Goal: Transaction & Acquisition: Register for event/course

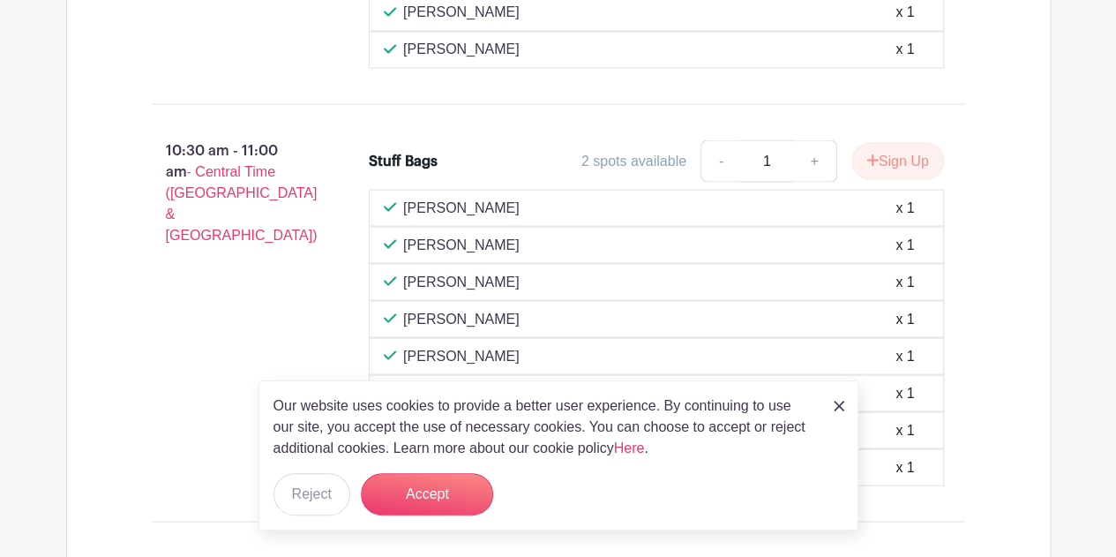
scroll to position [1540, 0]
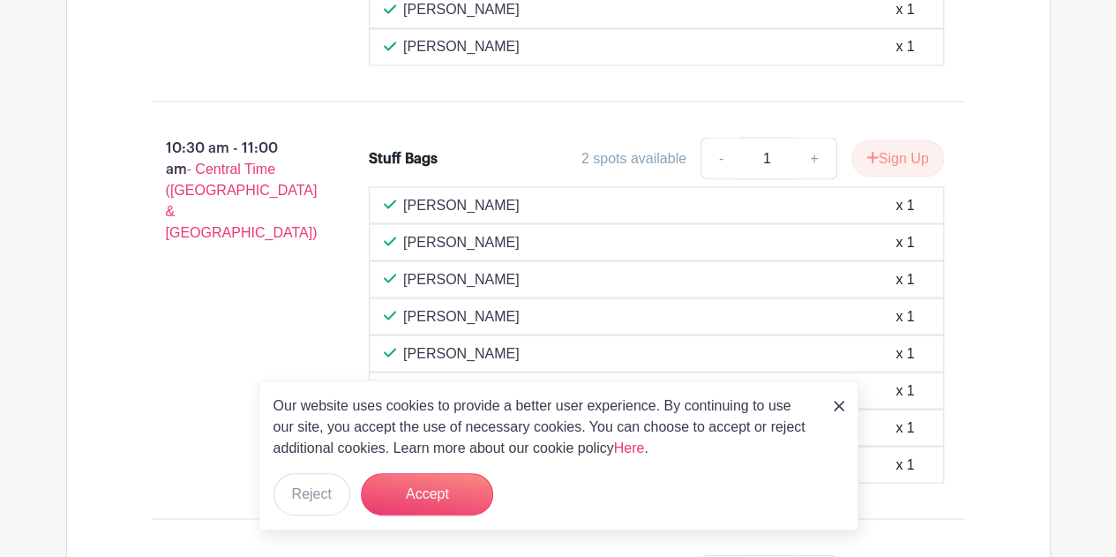
click at [835, 409] on img at bounding box center [839, 406] width 11 height 11
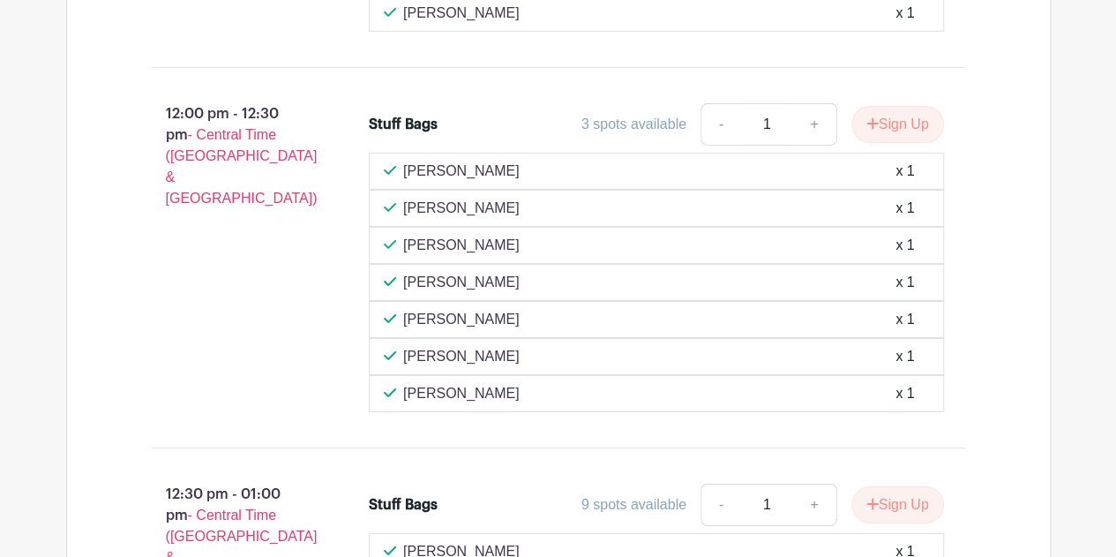
scroll to position [2791, 0]
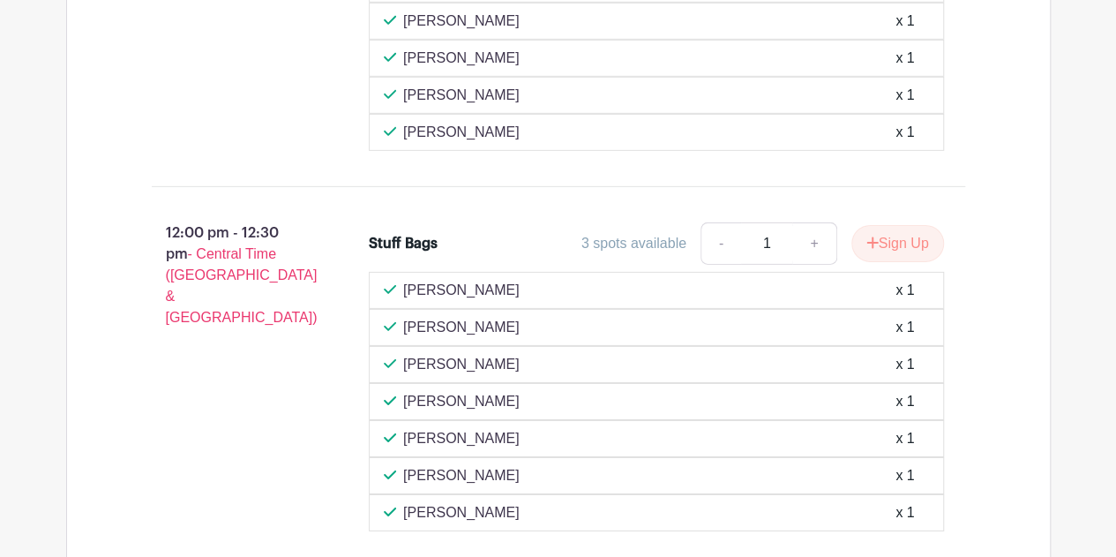
scroll to position [2709, 0]
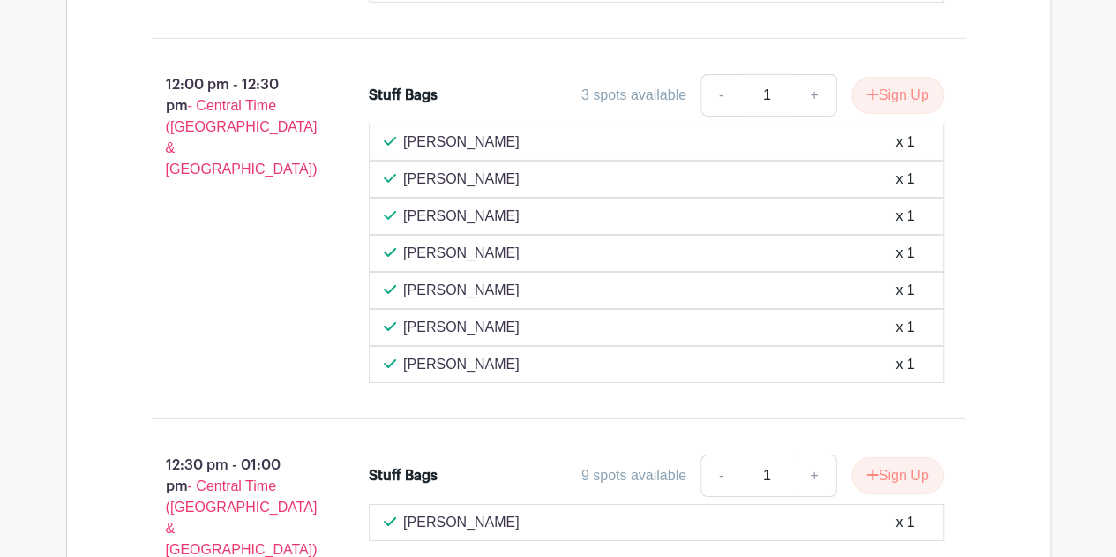
scroll to position [2856, 0]
click at [914, 76] on button "Sign Up" at bounding box center [898, 94] width 93 height 37
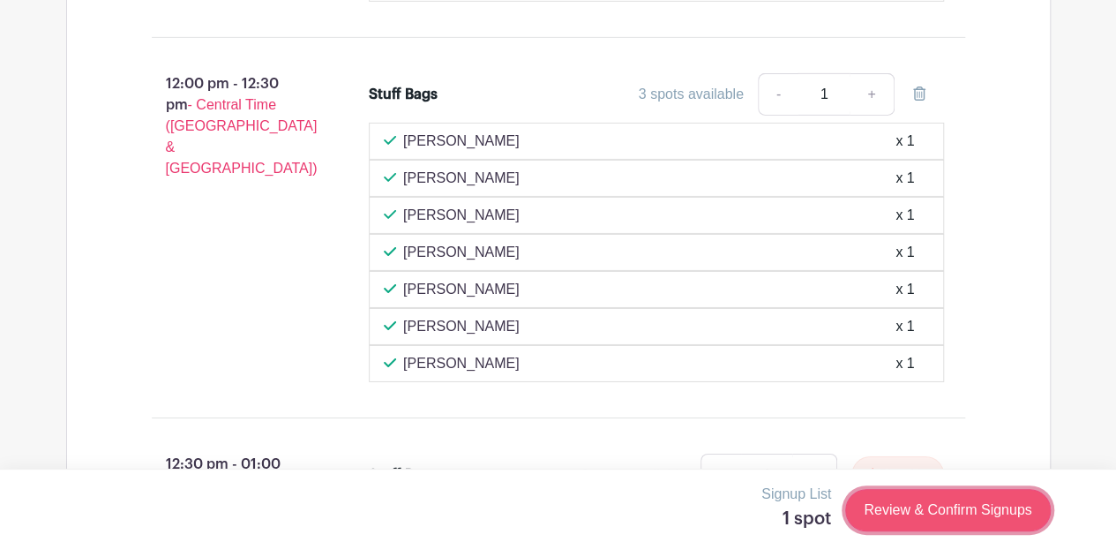
click at [951, 516] on link "Review & Confirm Signups" at bounding box center [947, 510] width 205 height 42
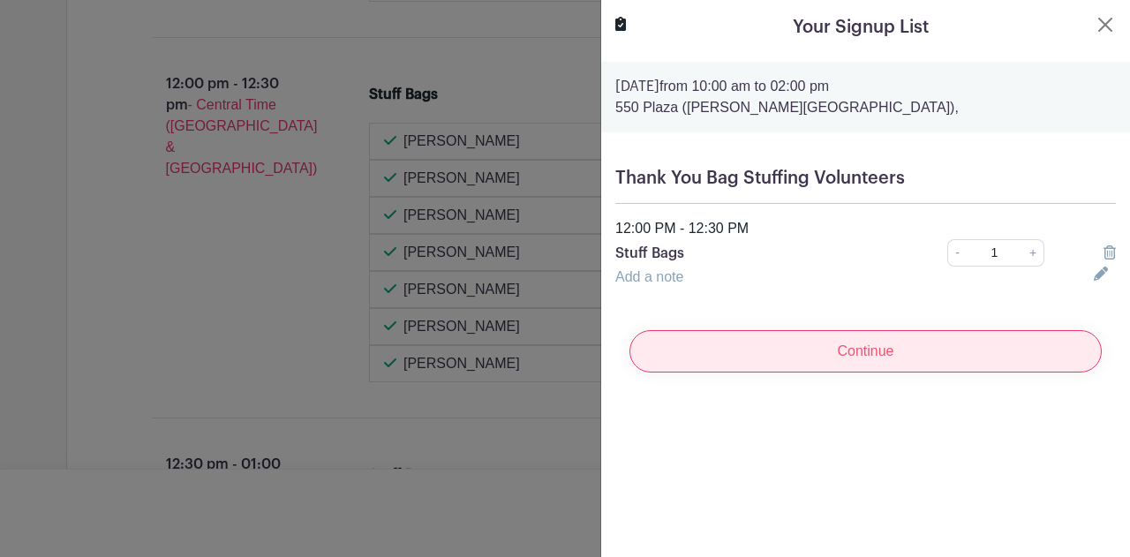
click at [758, 351] on input "Continue" at bounding box center [865, 351] width 472 height 42
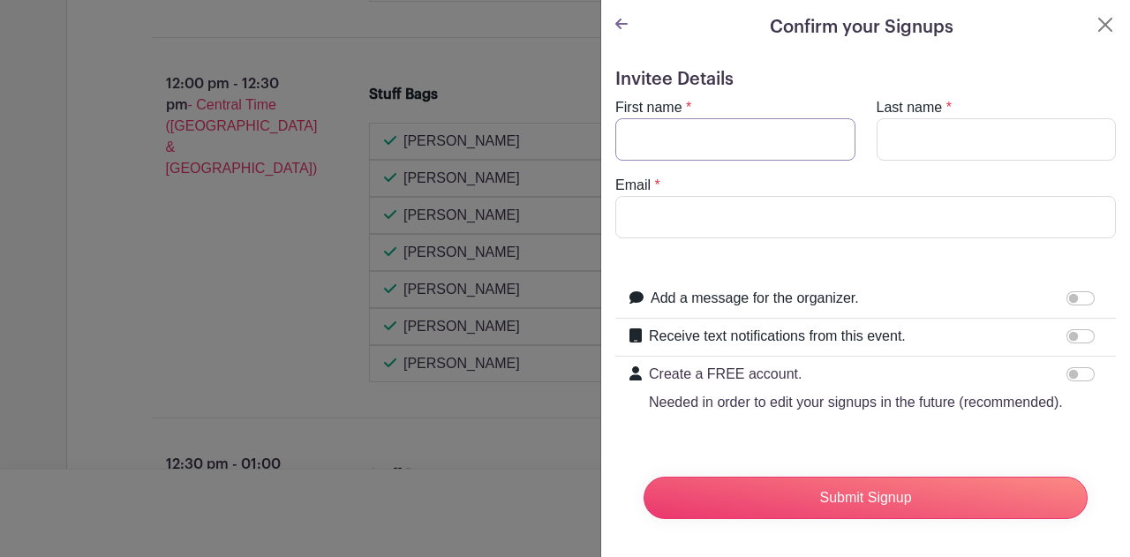
click at [695, 135] on input "First name" at bounding box center [735, 139] width 240 height 42
type input "[PERSON_NAME]"
type input "Brothers"
click at [740, 227] on input "Email" at bounding box center [865, 217] width 500 height 42
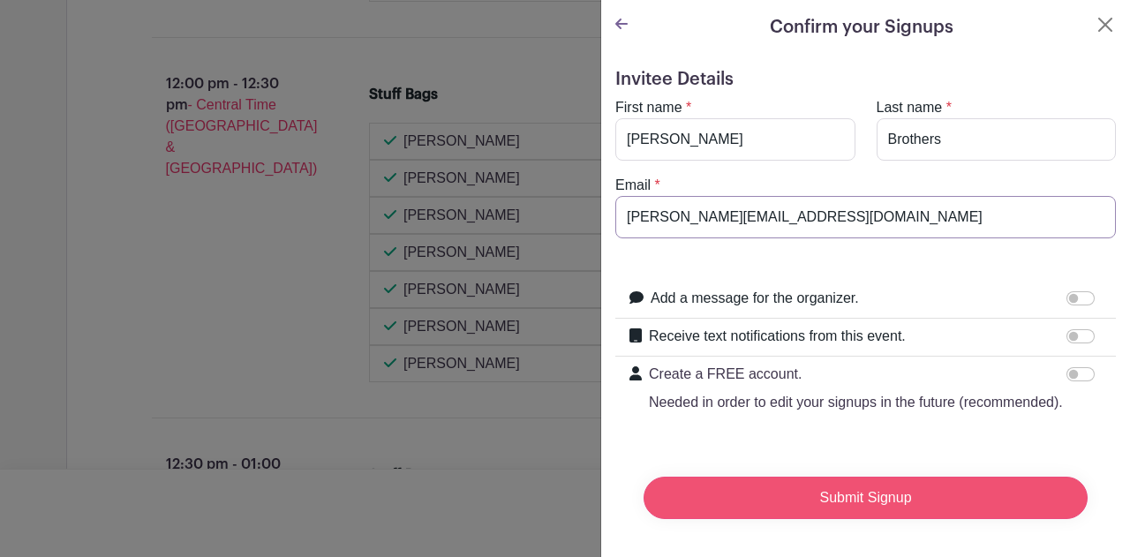
type input "[PERSON_NAME][EMAIL_ADDRESS][DOMAIN_NAME]"
click at [775, 497] on input "Submit Signup" at bounding box center [865, 498] width 444 height 42
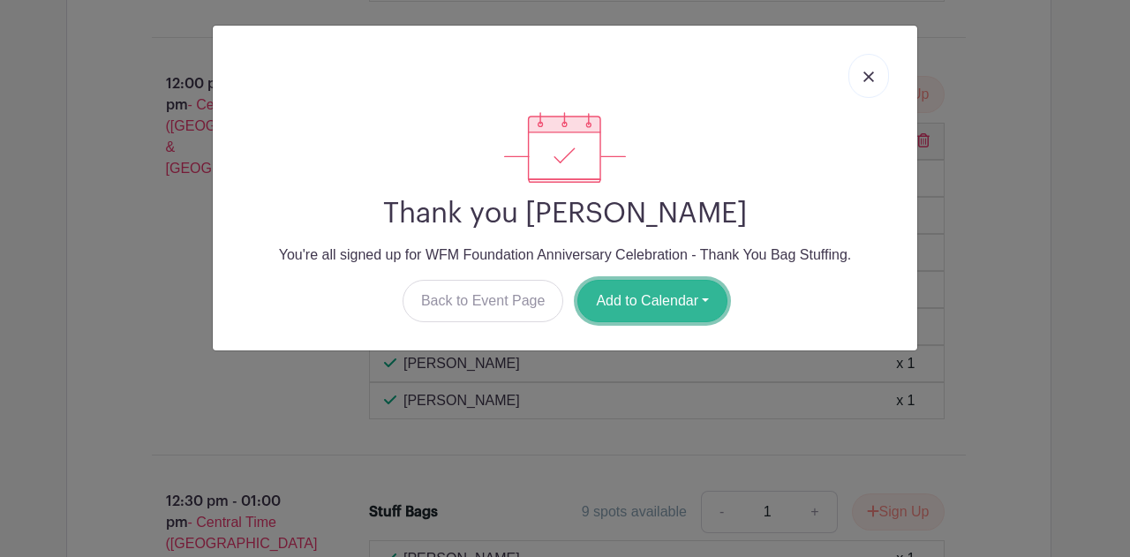
click at [606, 302] on button "Add to Calendar" at bounding box center [652, 301] width 150 height 42
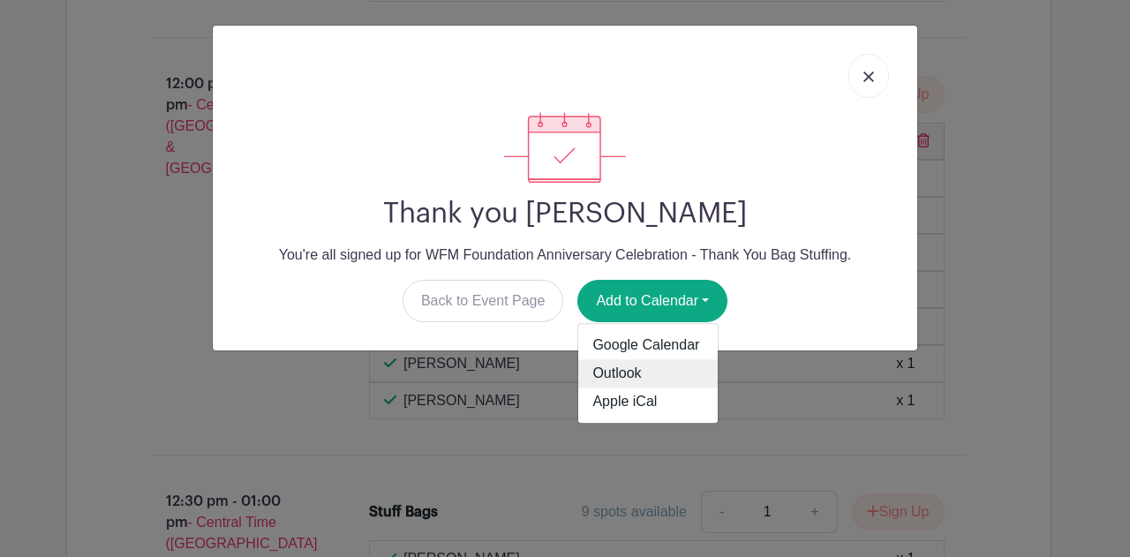
click at [612, 373] on link "Outlook" at bounding box center [647, 374] width 139 height 28
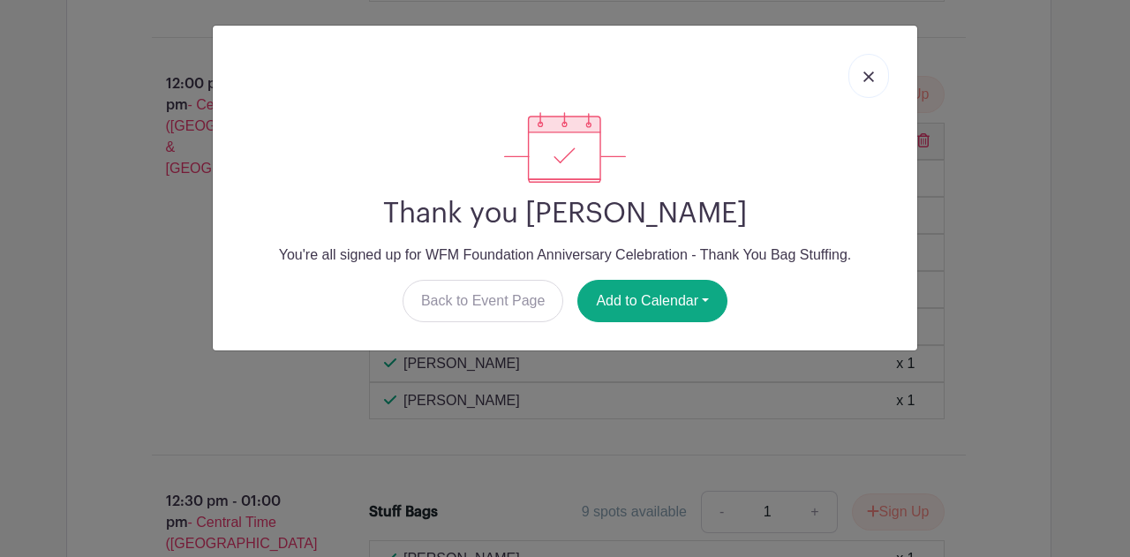
click at [864, 68] on link at bounding box center [868, 76] width 41 height 44
